Goal: Information Seeking & Learning: Learn about a topic

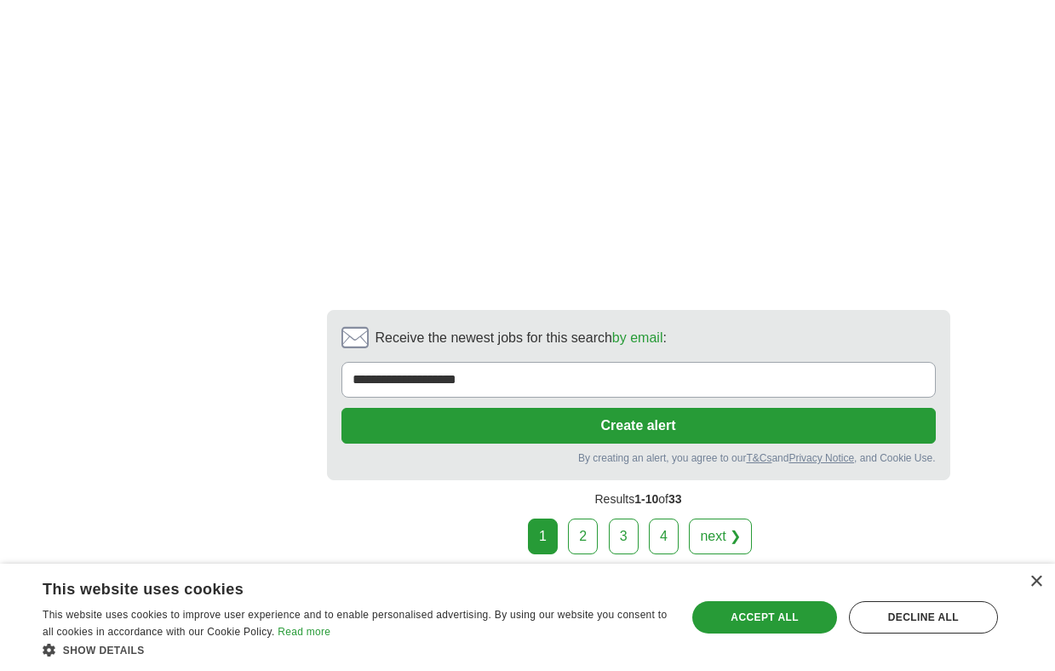
scroll to position [3221, 0]
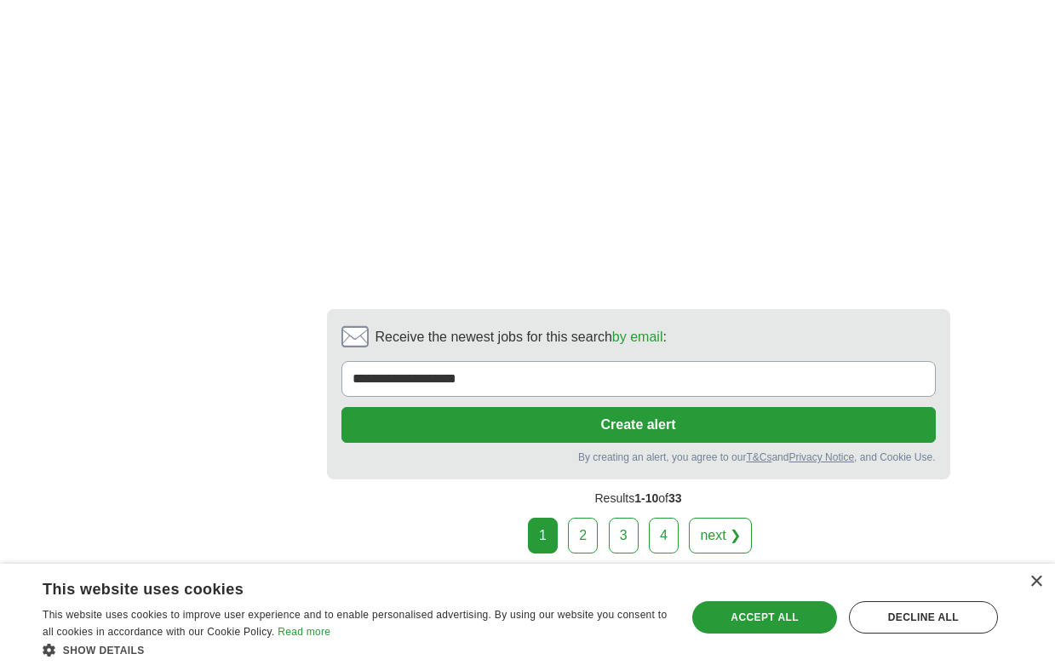
click at [588, 518] on link "2" at bounding box center [583, 536] width 30 height 36
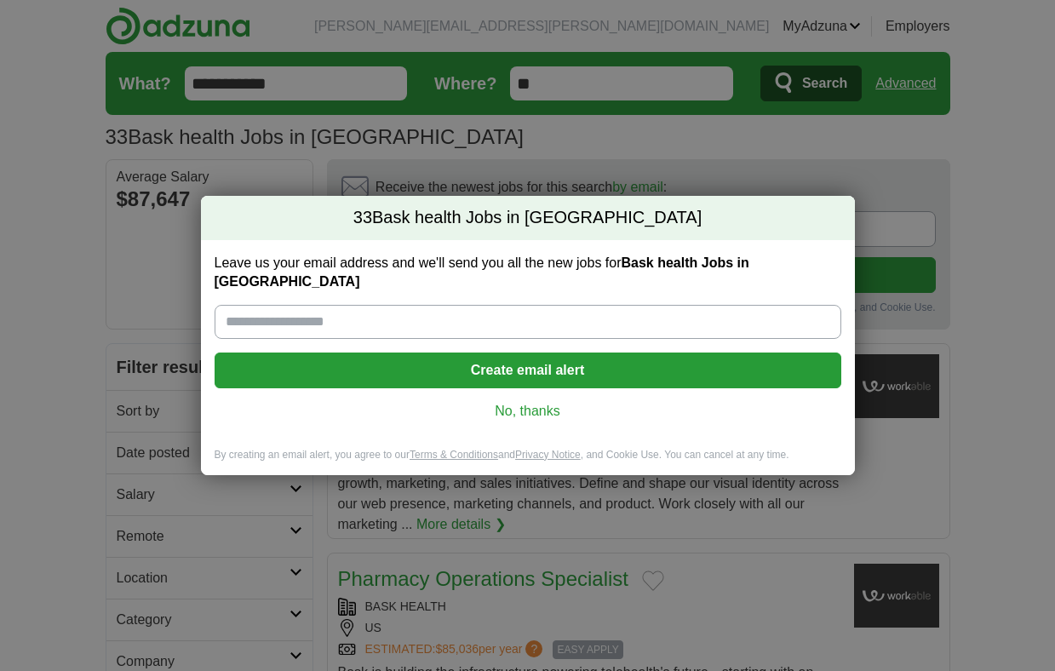
click at [532, 402] on link "No, thanks" at bounding box center [527, 411] width 599 height 19
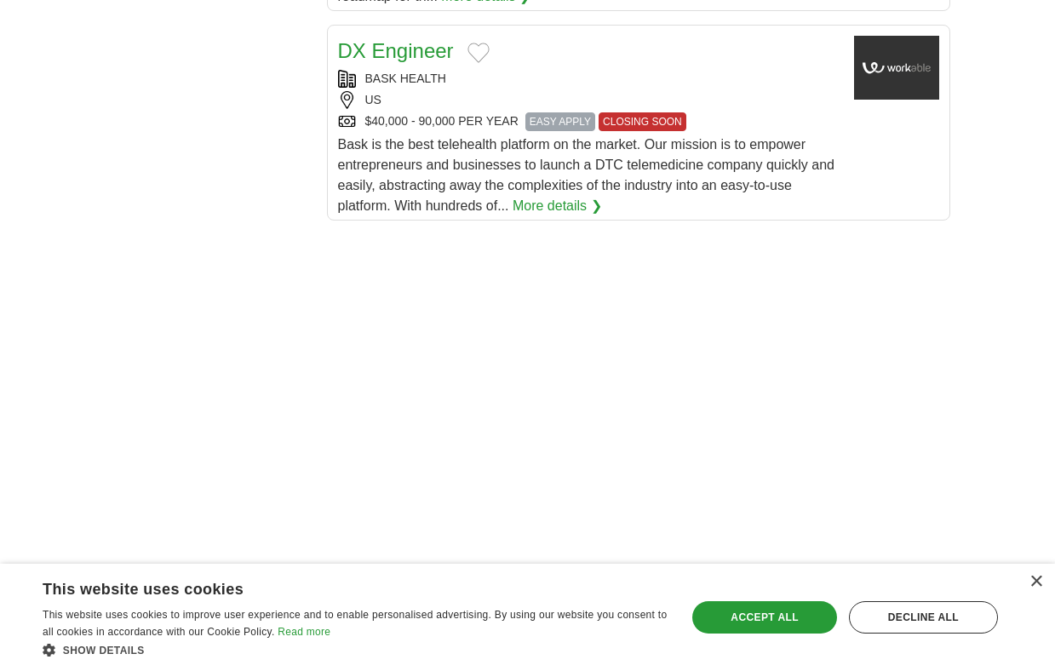
scroll to position [2388, 0]
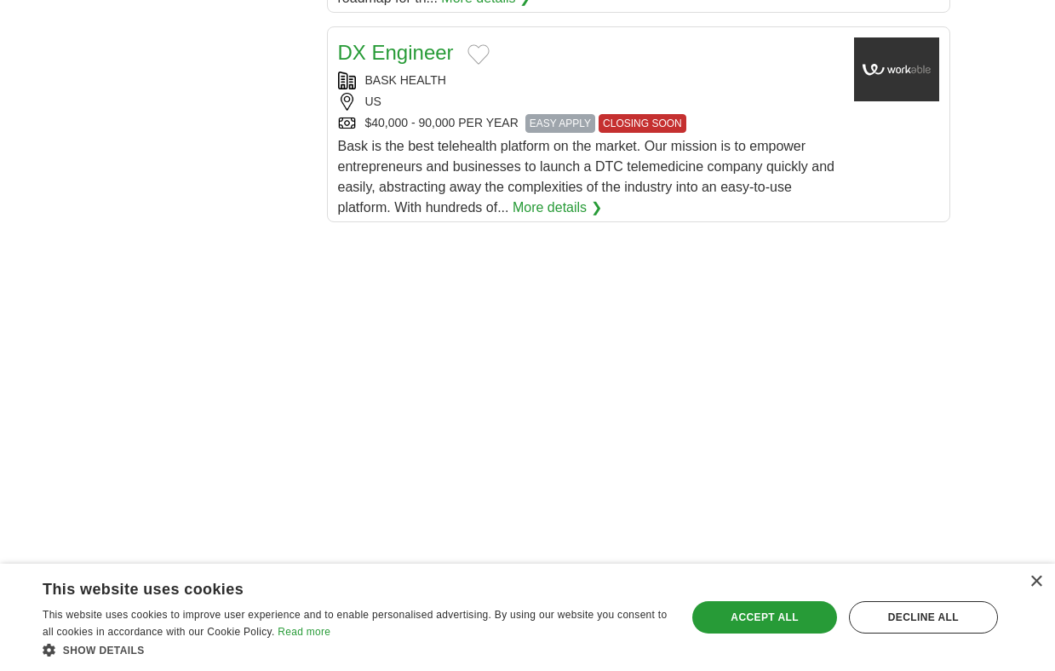
click at [802, 139] on span "Bask is the best telehealth platform on the market. Our mission is to empower e…" at bounding box center [586, 177] width 496 height 76
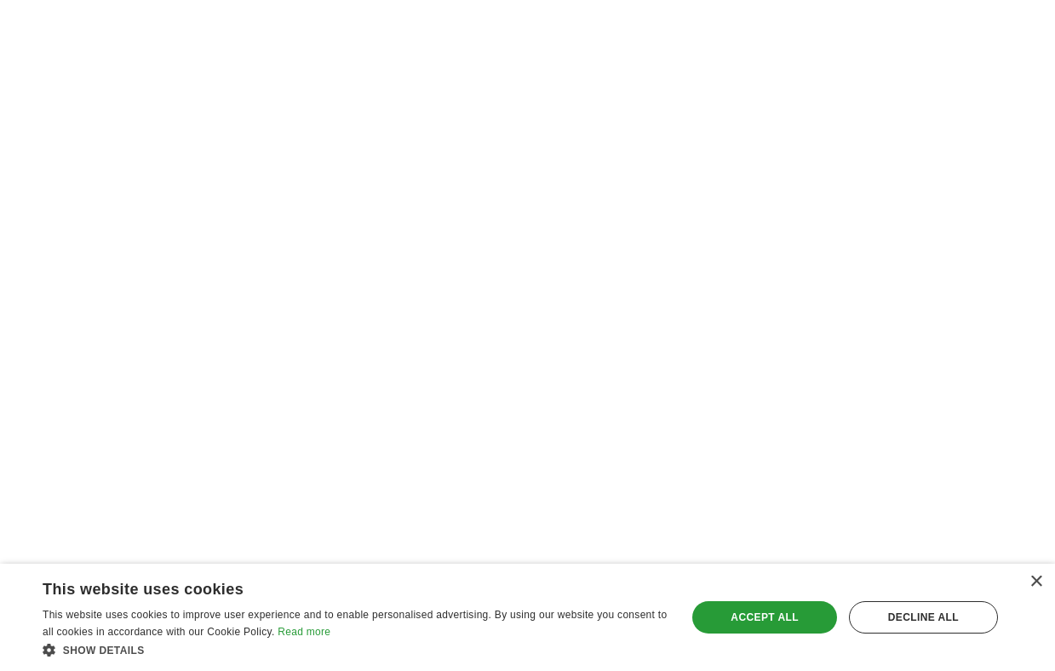
scroll to position [2900, 0]
